Goal: Transaction & Acquisition: Book appointment/travel/reservation

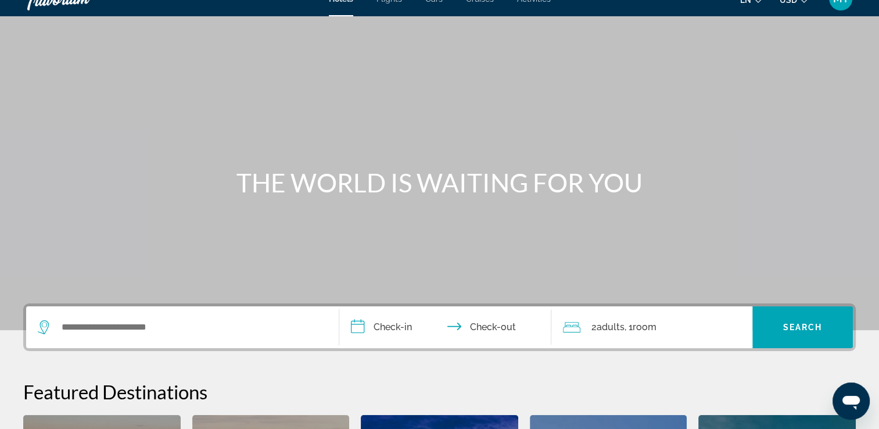
scroll to position [13, 0]
